Goal: Use online tool/utility: Utilize a website feature to perform a specific function

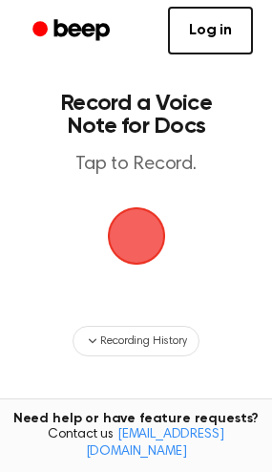
click at [131, 217] on span "button" at bounding box center [136, 235] width 53 height 53
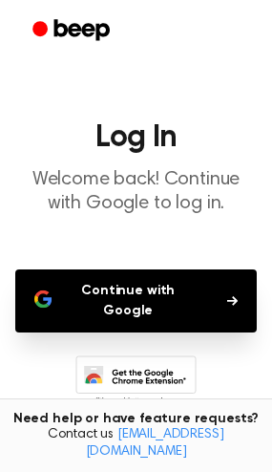
click at [147, 307] on button "Continue with Google" at bounding box center [136, 300] width 242 height 63
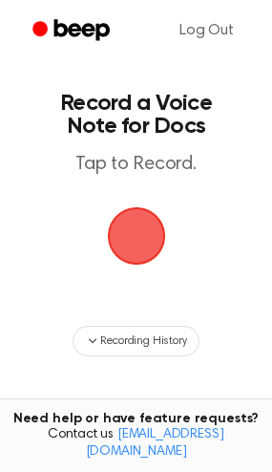
click at [153, 223] on span "button" at bounding box center [136, 235] width 53 height 53
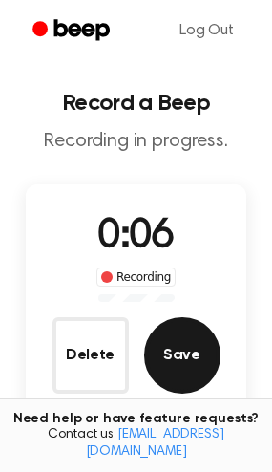
click at [172, 355] on button "Save" at bounding box center [182, 355] width 76 height 76
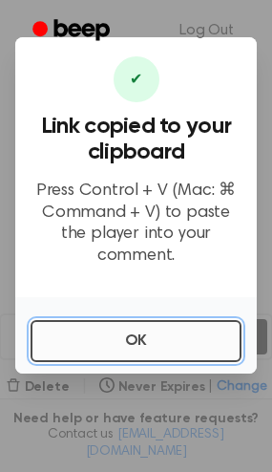
click at [172, 330] on button "OK" at bounding box center [136, 341] width 211 height 42
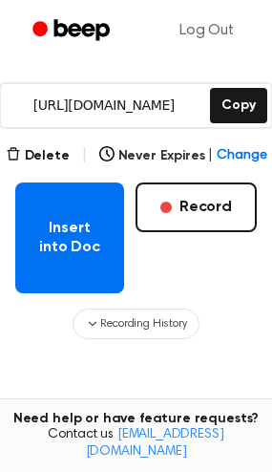
scroll to position [281, 0]
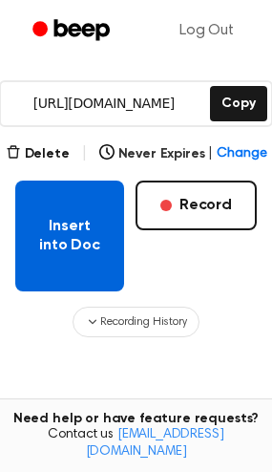
click at [86, 217] on button "Insert into Doc" at bounding box center [69, 235] width 109 height 111
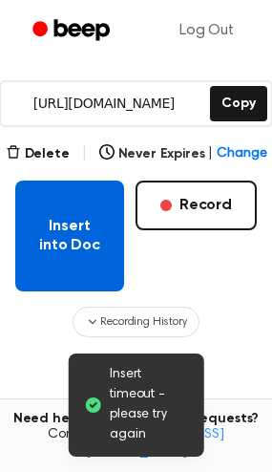
click at [61, 234] on button "Insert into Doc" at bounding box center [69, 235] width 109 height 111
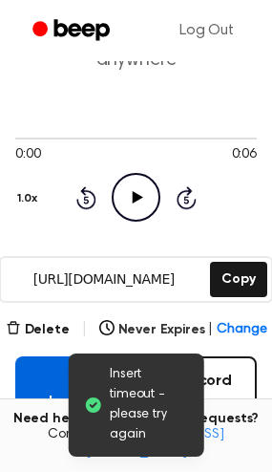
scroll to position [65, 0]
